Goal: Task Accomplishment & Management: Manage account settings

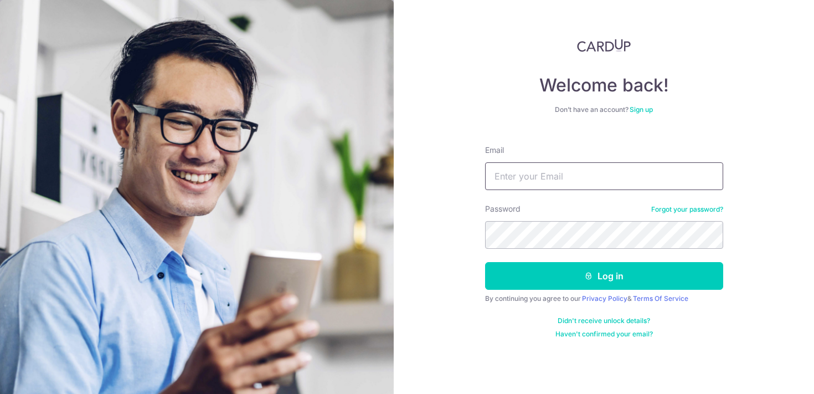
type input "[EMAIL_ADDRESS][DOMAIN_NAME]"
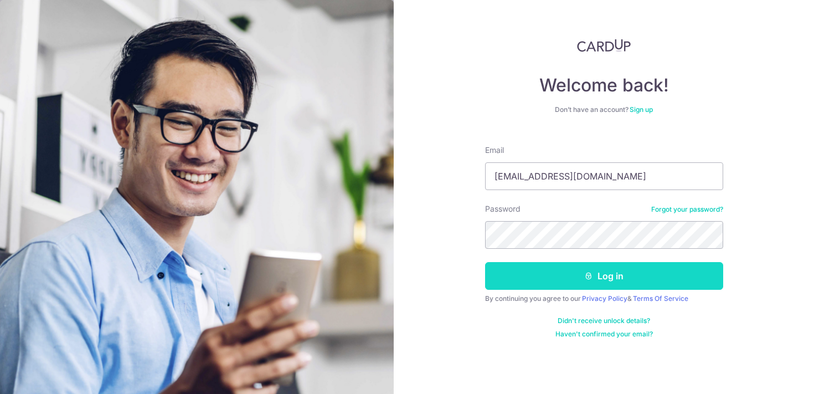
click at [579, 283] on button "Log in" at bounding box center [604, 276] width 238 height 28
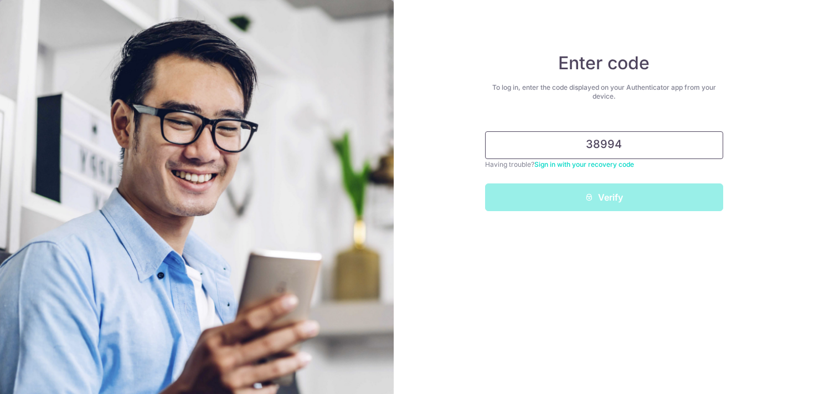
type input "389942"
click at [603, 197] on button "Verify" at bounding box center [604, 197] width 238 height 28
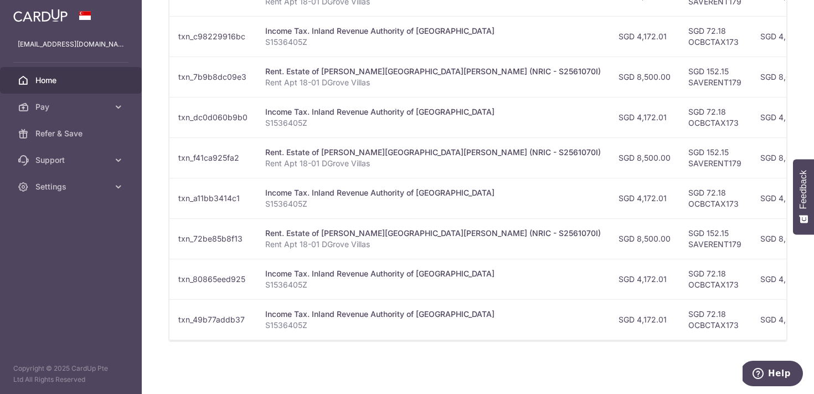
scroll to position [395, 0]
click at [95, 190] on span "Settings" at bounding box center [71, 186] width 73 height 11
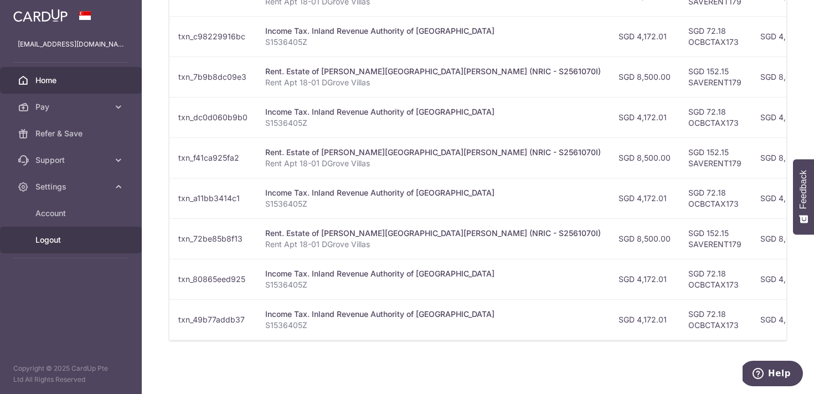
click at [55, 240] on span "Logout" at bounding box center [71, 239] width 73 height 11
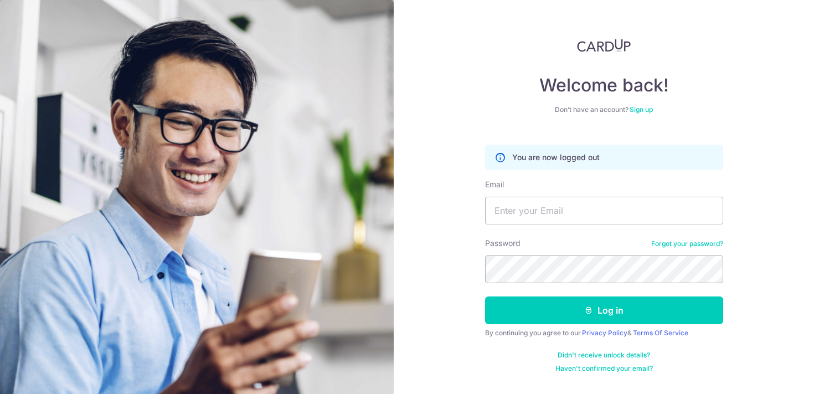
click at [442, 214] on div "Welcome back! Don’t have an account? Sign up You are now logged out Email Passw…" at bounding box center [604, 197] width 420 height 394
click at [496, 209] on input "Email" at bounding box center [604, 211] width 238 height 28
type input "smtplaw@gmail.com"
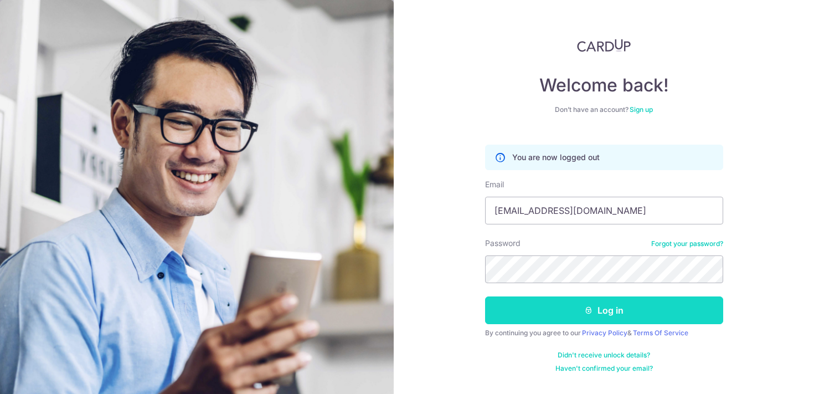
click at [566, 312] on button "Log in" at bounding box center [604, 310] width 238 height 28
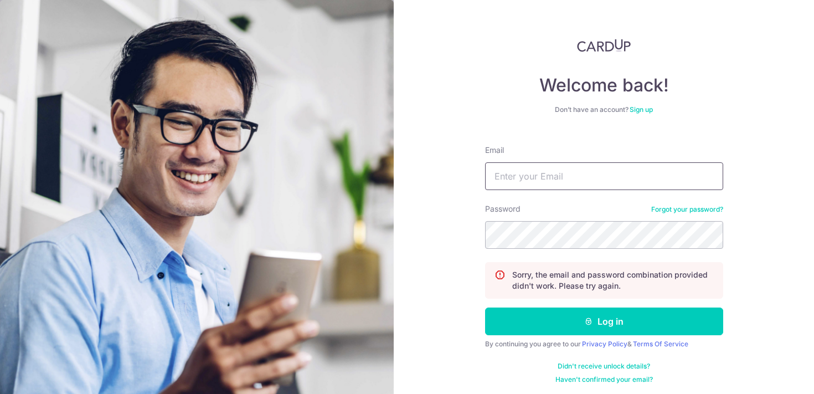
type input "[EMAIL_ADDRESS][DOMAIN_NAME]"
click at [749, 288] on div "Welcome back! Don’t have an account? Sign up Email [EMAIL_ADDRESS][DOMAIN_NAME]…" at bounding box center [604, 197] width 420 height 394
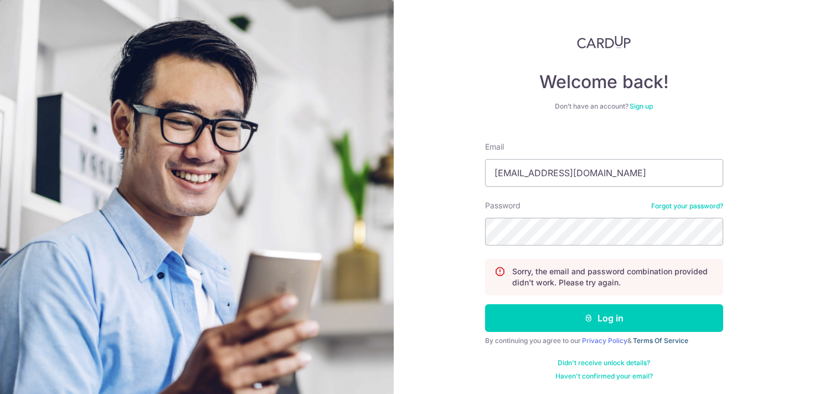
scroll to position [3, 0]
